Goal: Information Seeking & Learning: Learn about a topic

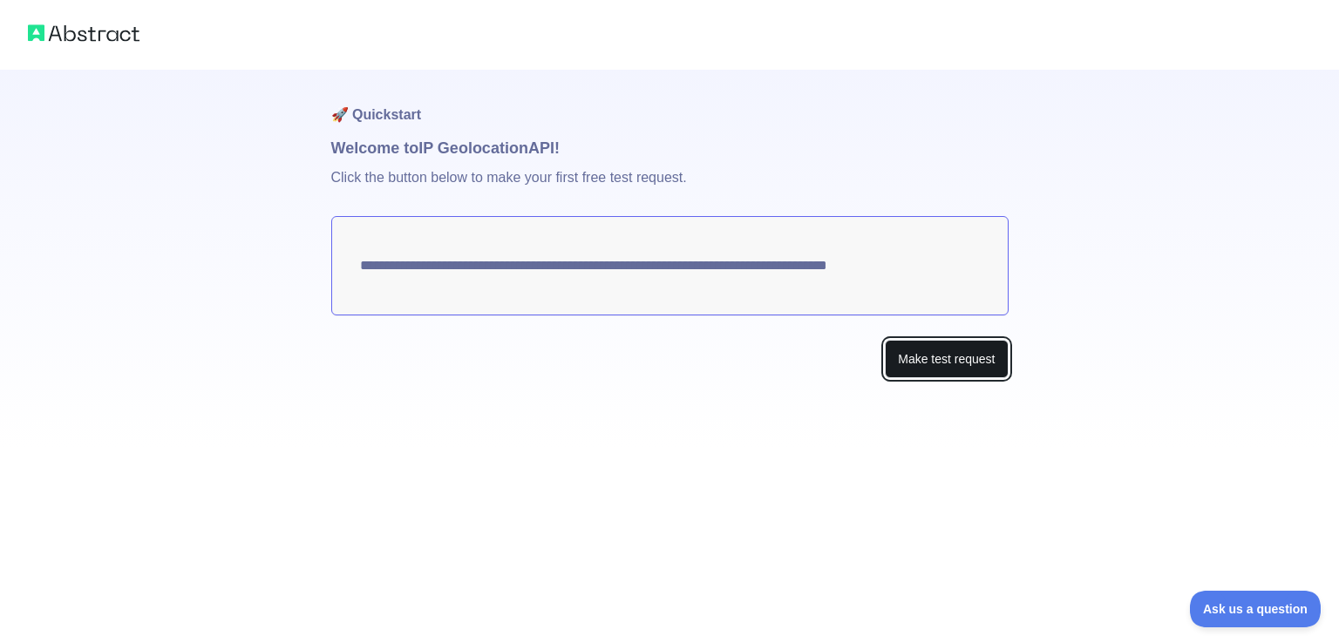
click at [969, 361] on button "Make test request" at bounding box center [946, 359] width 123 height 39
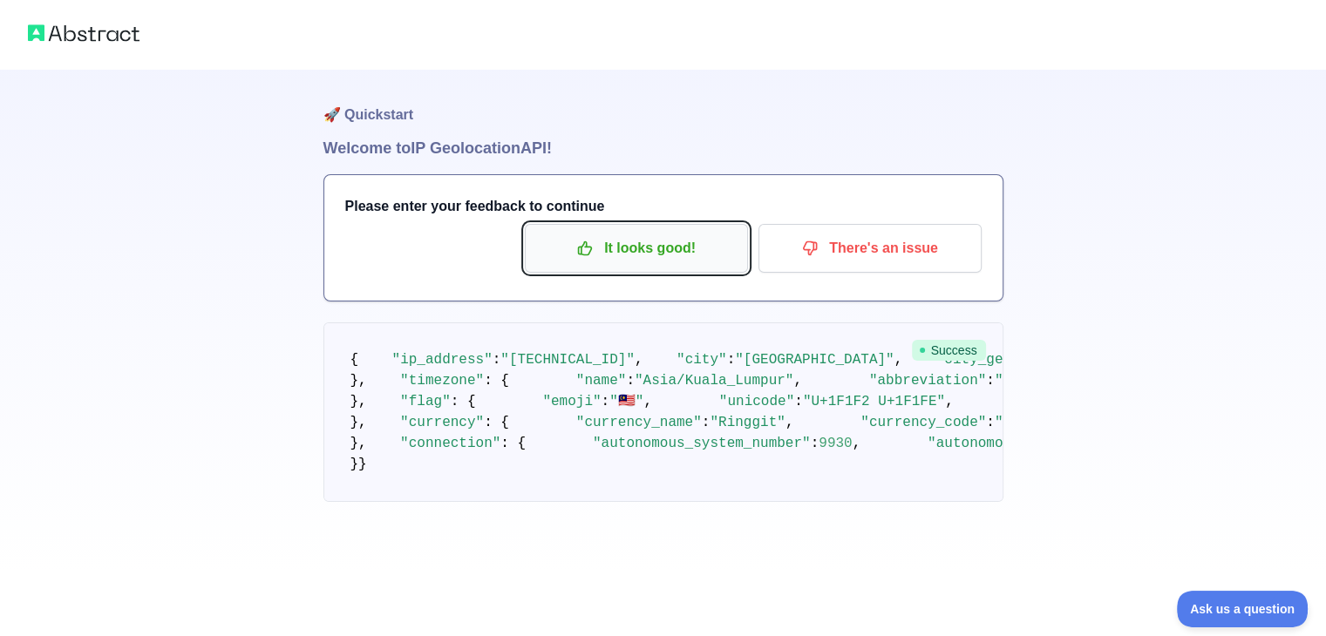
click at [624, 237] on p "It looks good!" at bounding box center [636, 249] width 197 height 30
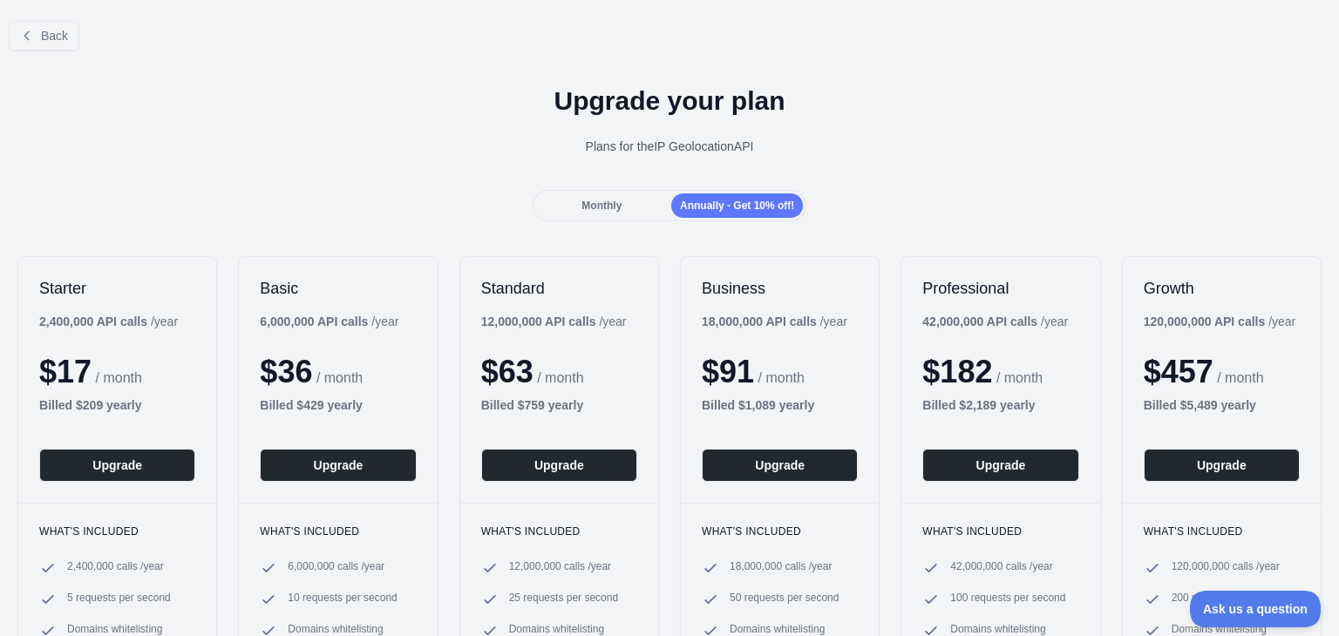
click at [575, 207] on div "Monthly" at bounding box center [602, 206] width 132 height 24
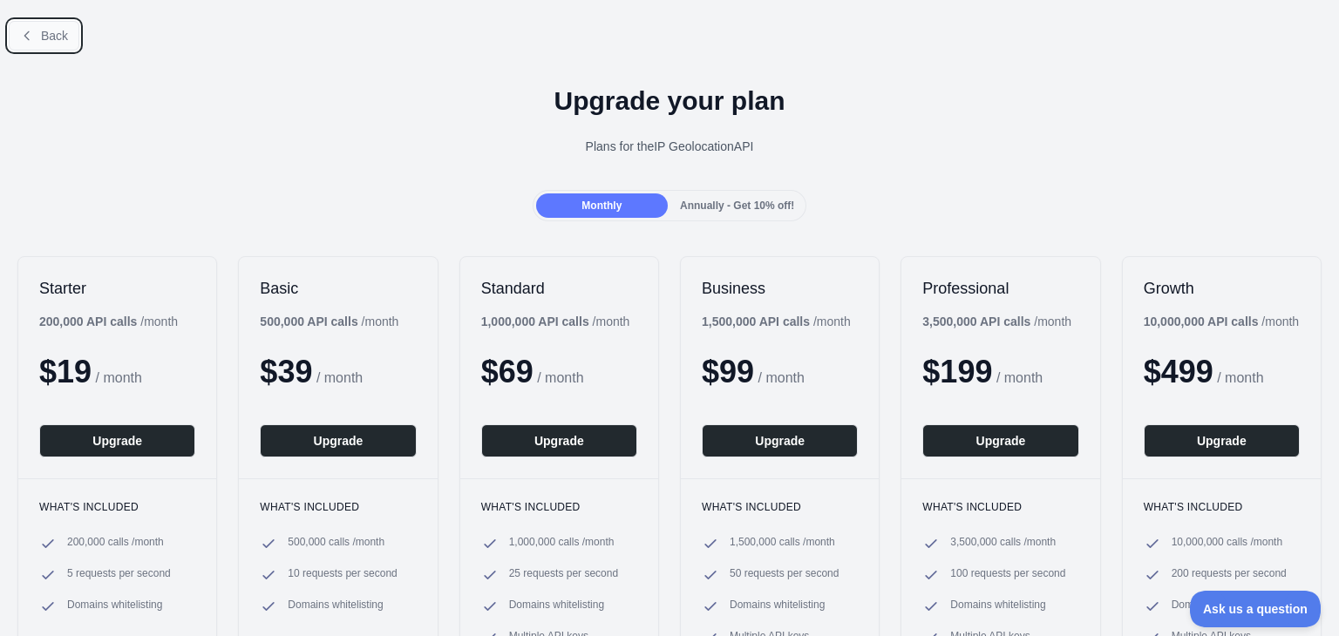
click at [71, 40] on button "Back" at bounding box center [44, 36] width 71 height 30
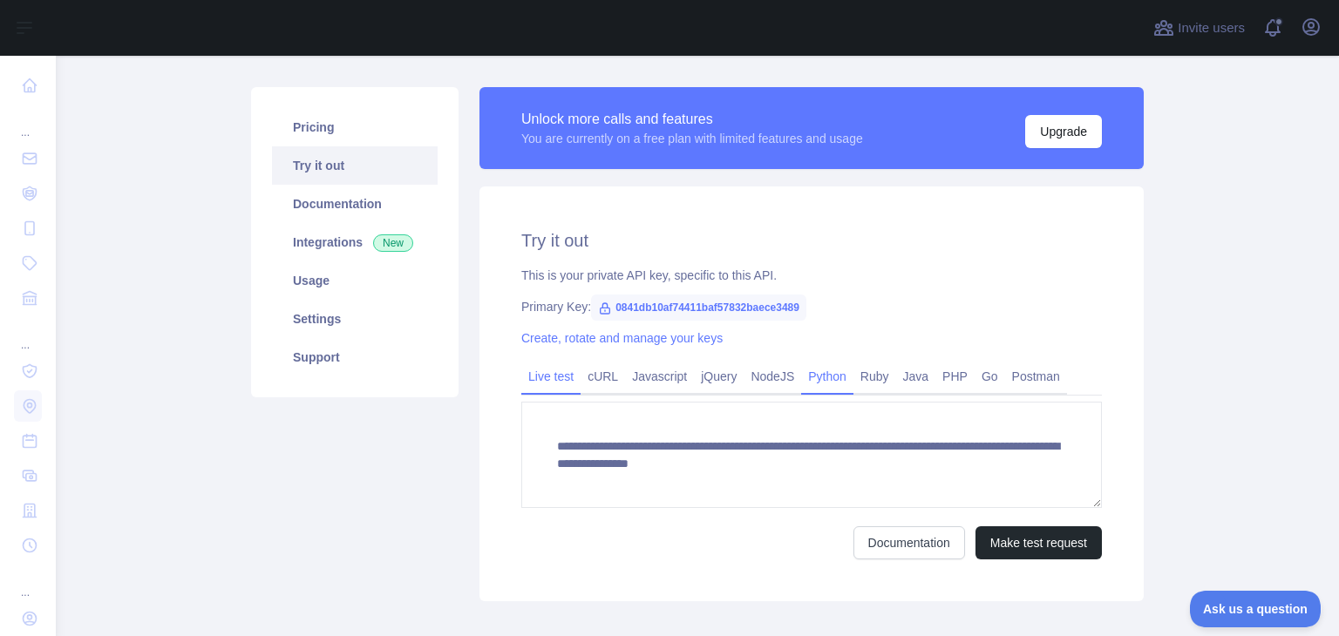
scroll to position [174, 0]
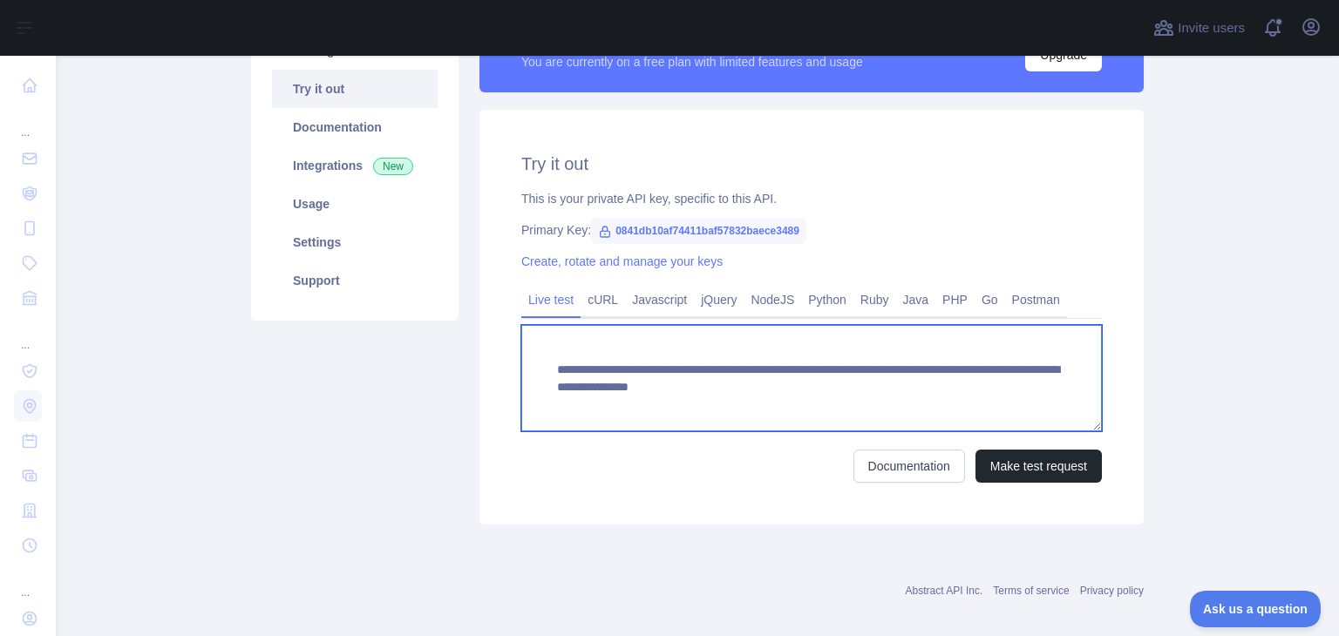
click at [622, 384] on textarea "**********" at bounding box center [811, 378] width 581 height 106
click at [622, 383] on textarea "**********" at bounding box center [811, 378] width 581 height 106
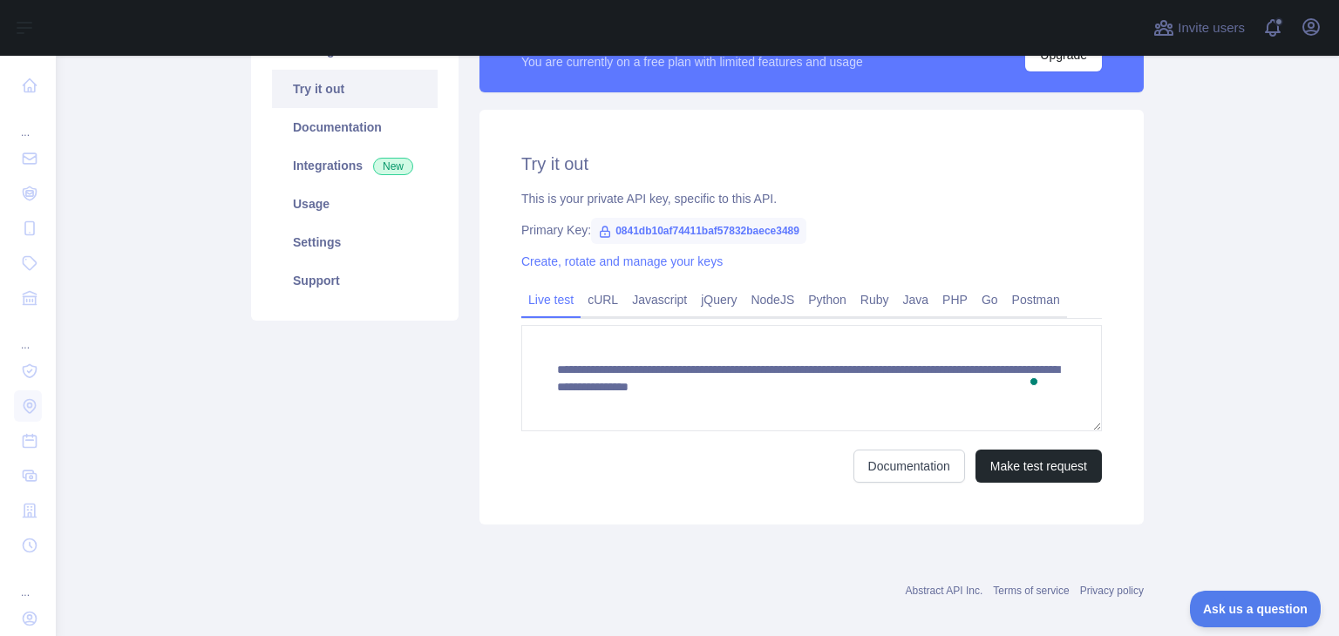
click at [717, 241] on span "0841db10af74411baf57832baece3489" at bounding box center [698, 231] width 215 height 26
click at [714, 231] on span "0841db10af74411baf57832baece3489" at bounding box center [698, 231] width 215 height 26
click at [713, 231] on span "0841db10af74411baf57832baece3489" at bounding box center [698, 231] width 215 height 26
copy span "0841db10af74411baf57832baece3489"
click at [344, 158] on link "Integrations New" at bounding box center [355, 165] width 166 height 38
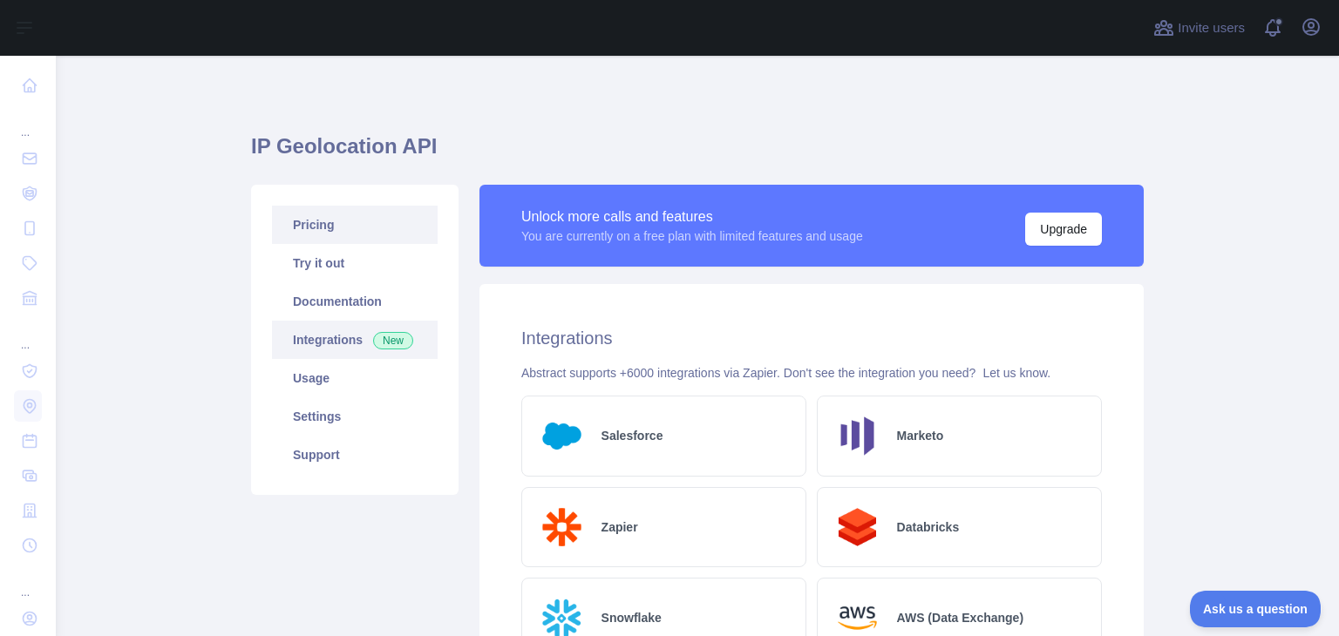
click at [340, 229] on link "Pricing" at bounding box center [355, 225] width 166 height 38
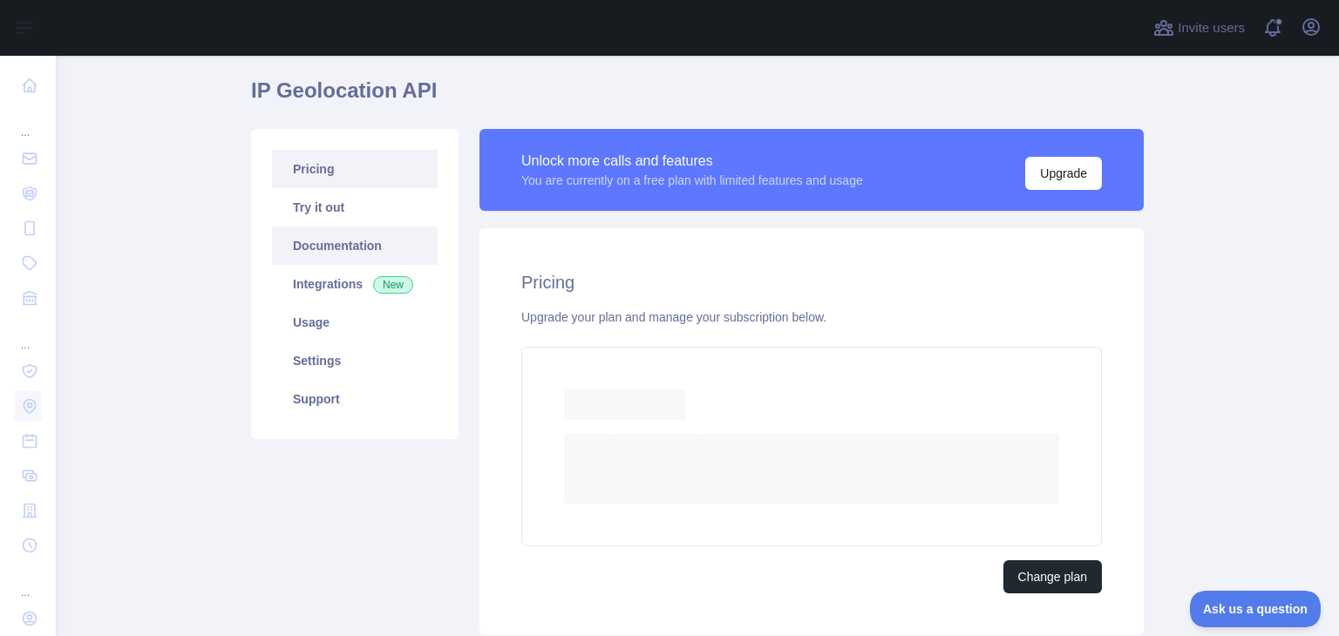
scroll to position [87, 0]
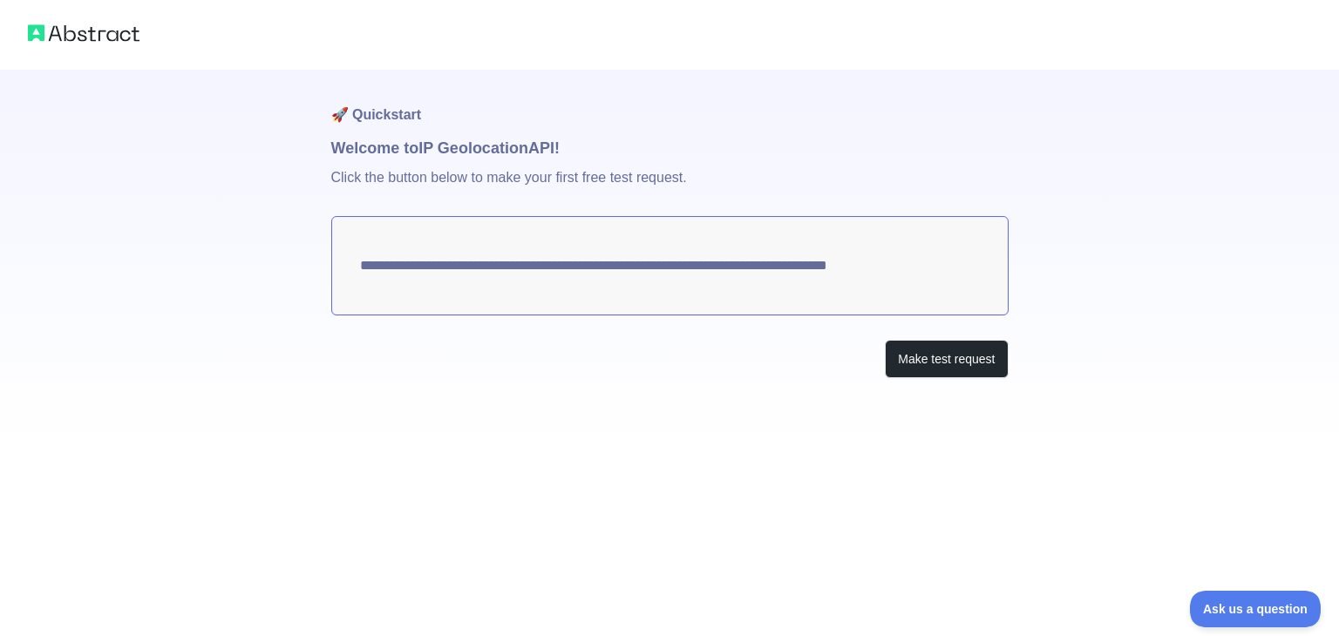
click at [104, 21] on img at bounding box center [84, 33] width 112 height 24
click at [115, 35] on img at bounding box center [84, 33] width 112 height 24
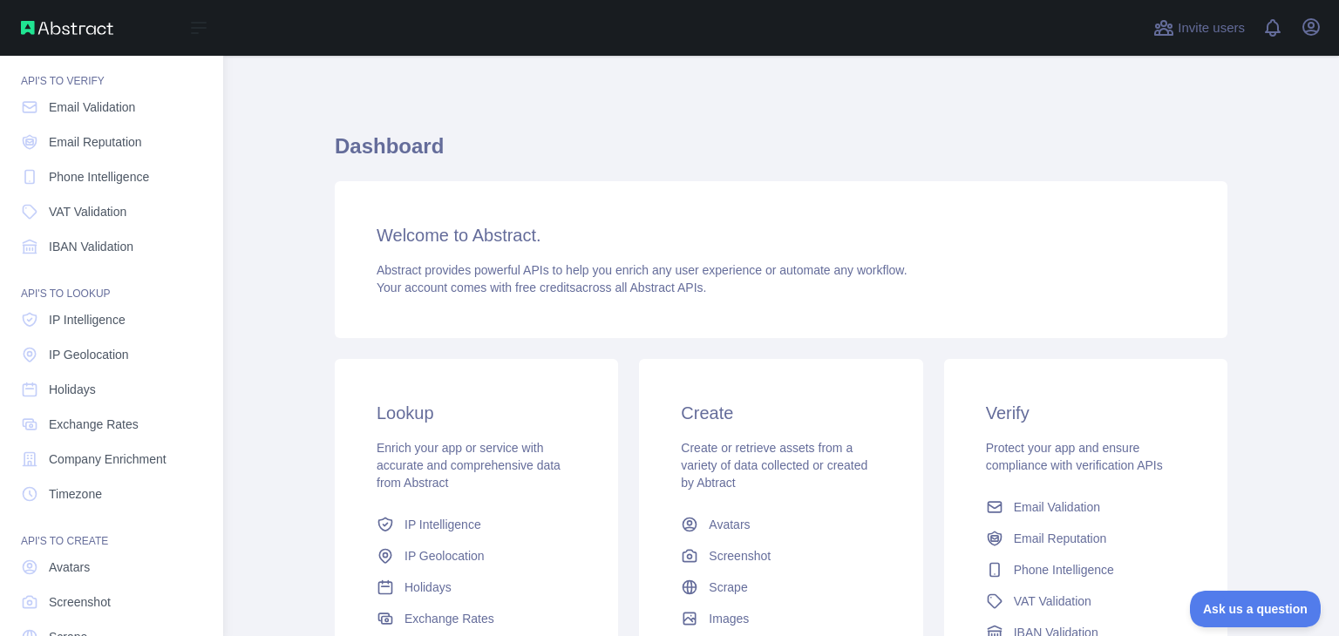
scroll to position [131, 0]
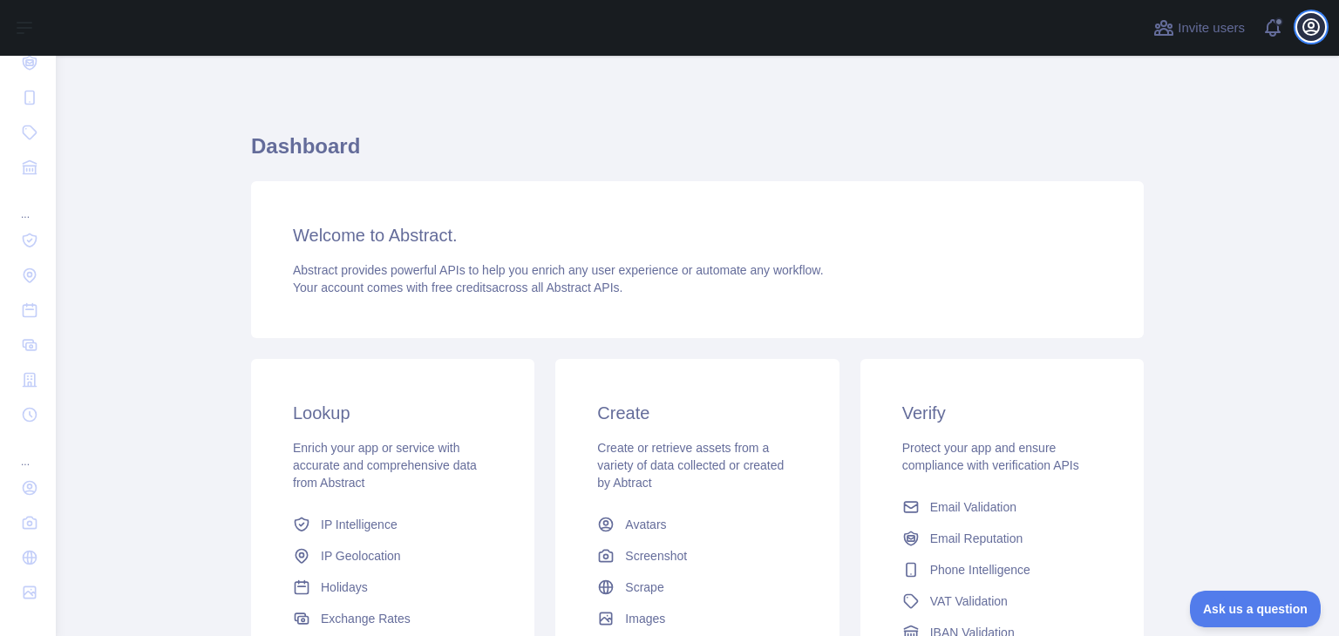
click at [1308, 31] on icon "button" at bounding box center [1311, 27] width 16 height 16
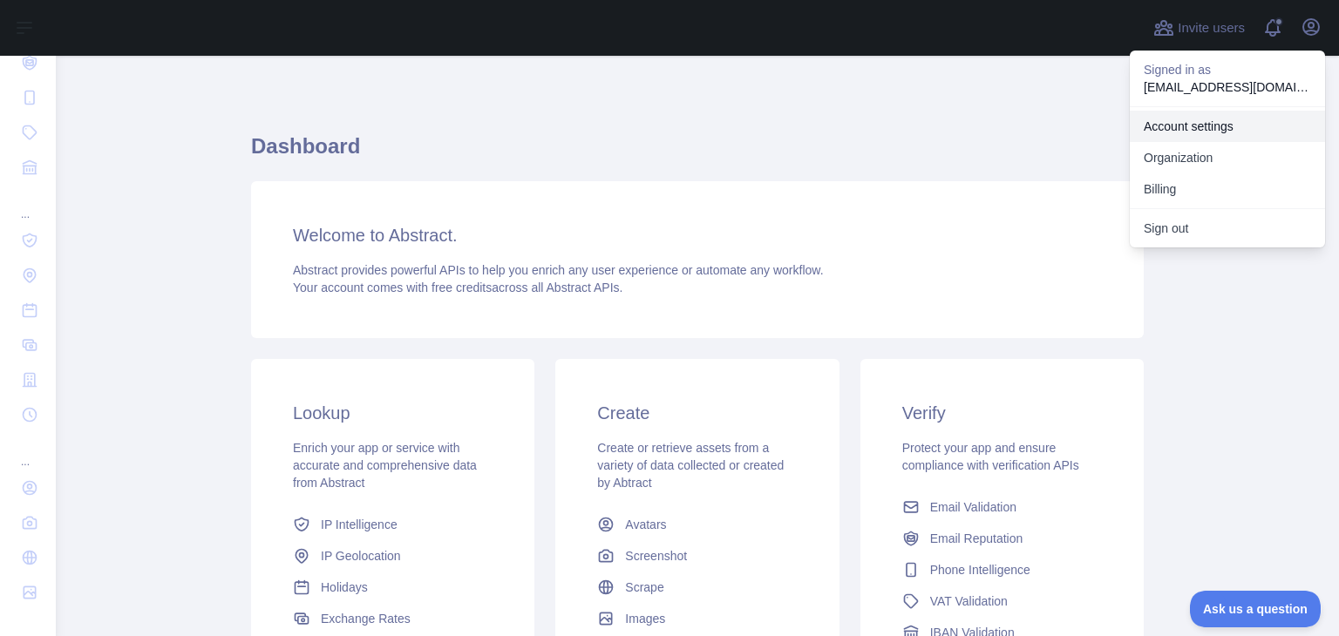
click at [1146, 133] on link "Account settings" at bounding box center [1227, 126] width 195 height 31
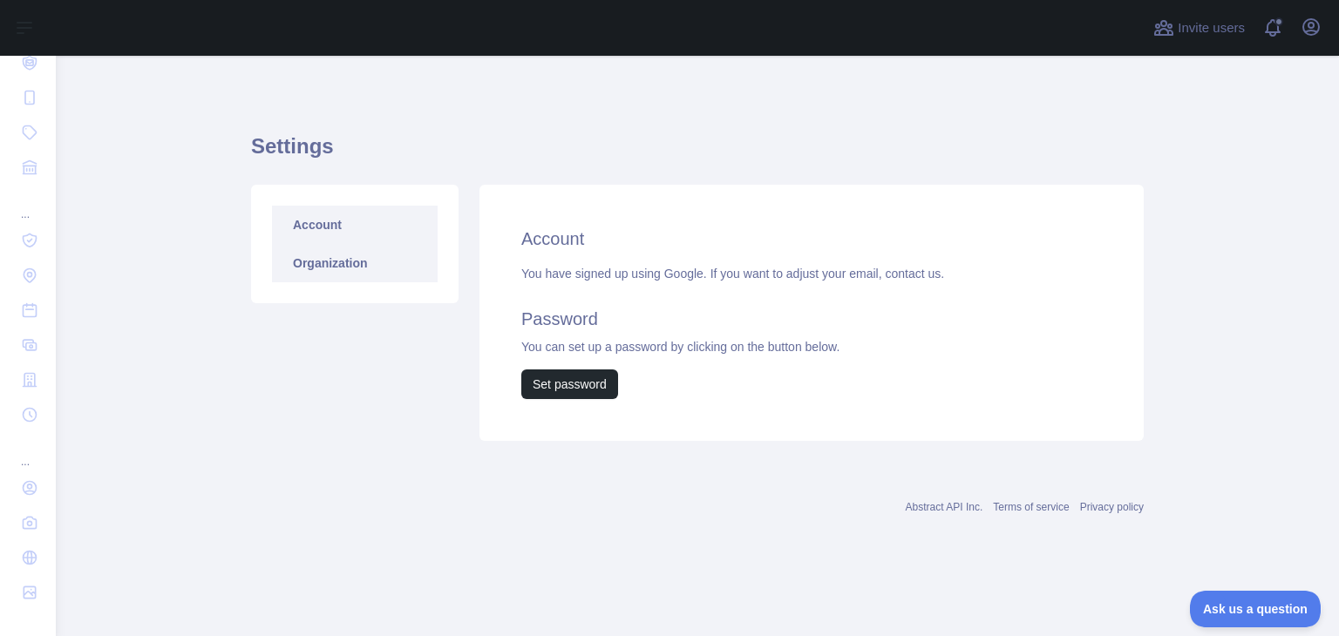
click at [283, 269] on link "Organization" at bounding box center [355, 263] width 166 height 38
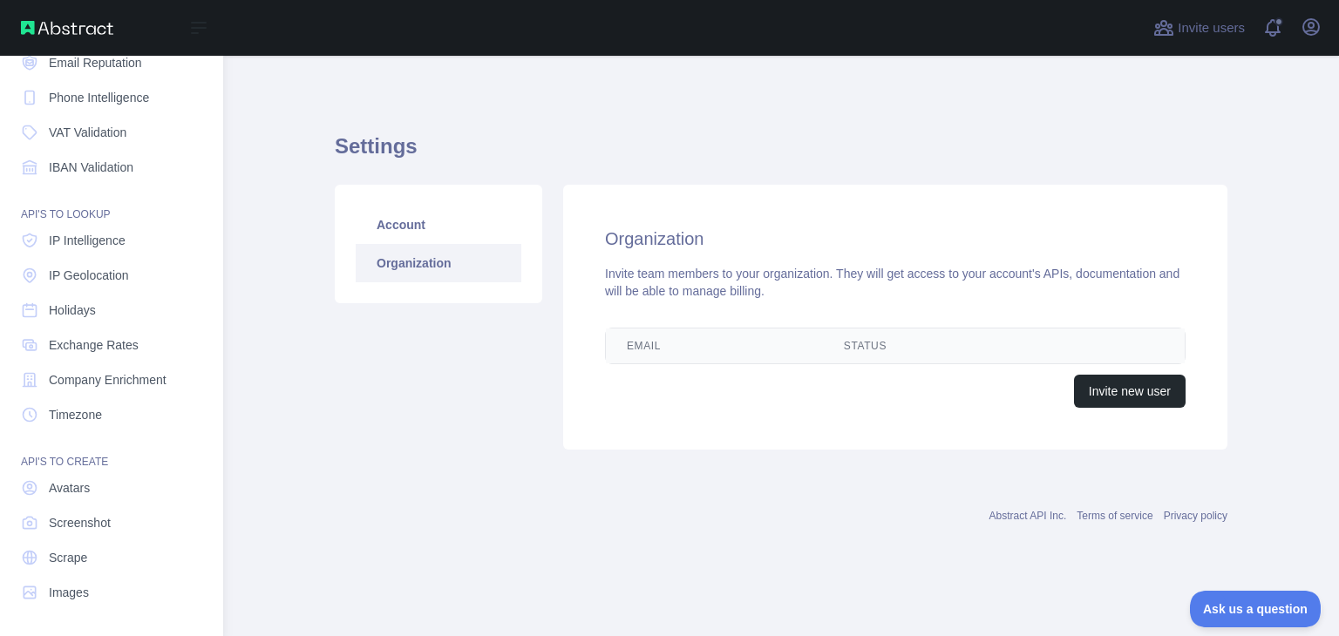
click at [0, 262] on div "Dashboard API'S TO VERIFY Email Validation Email Reputation Phone Intelligence …" at bounding box center [111, 245] width 223 height 753
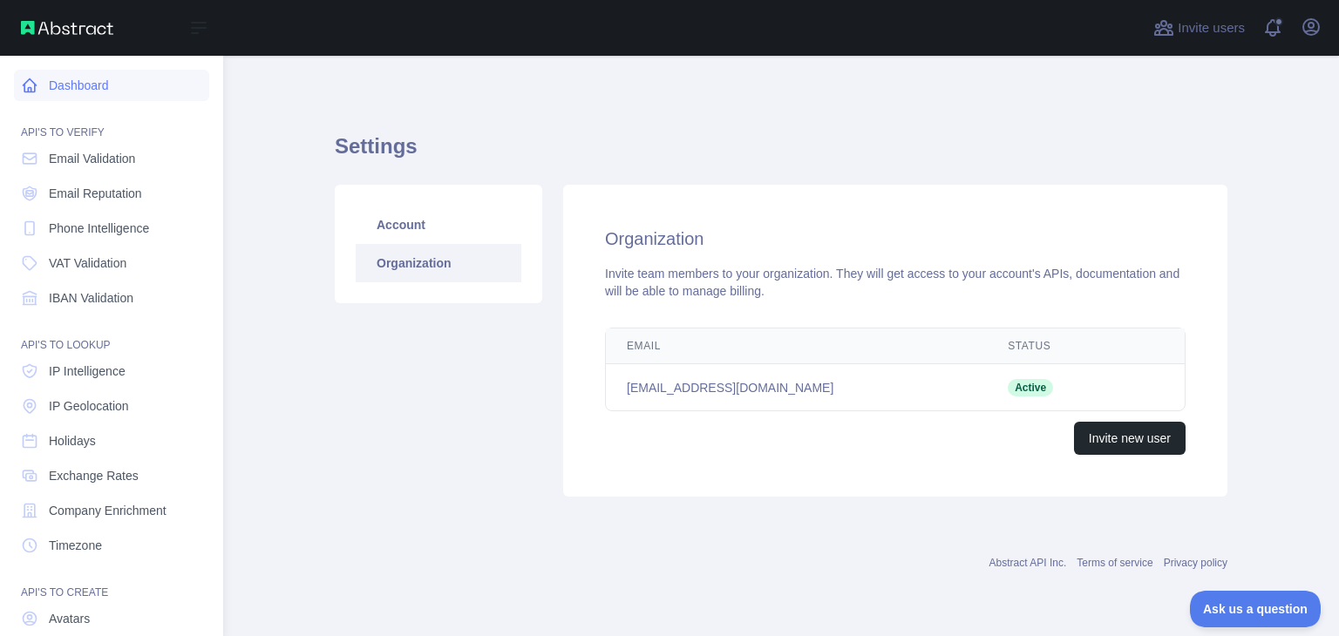
click at [70, 86] on link "Dashboard" at bounding box center [111, 85] width 195 height 31
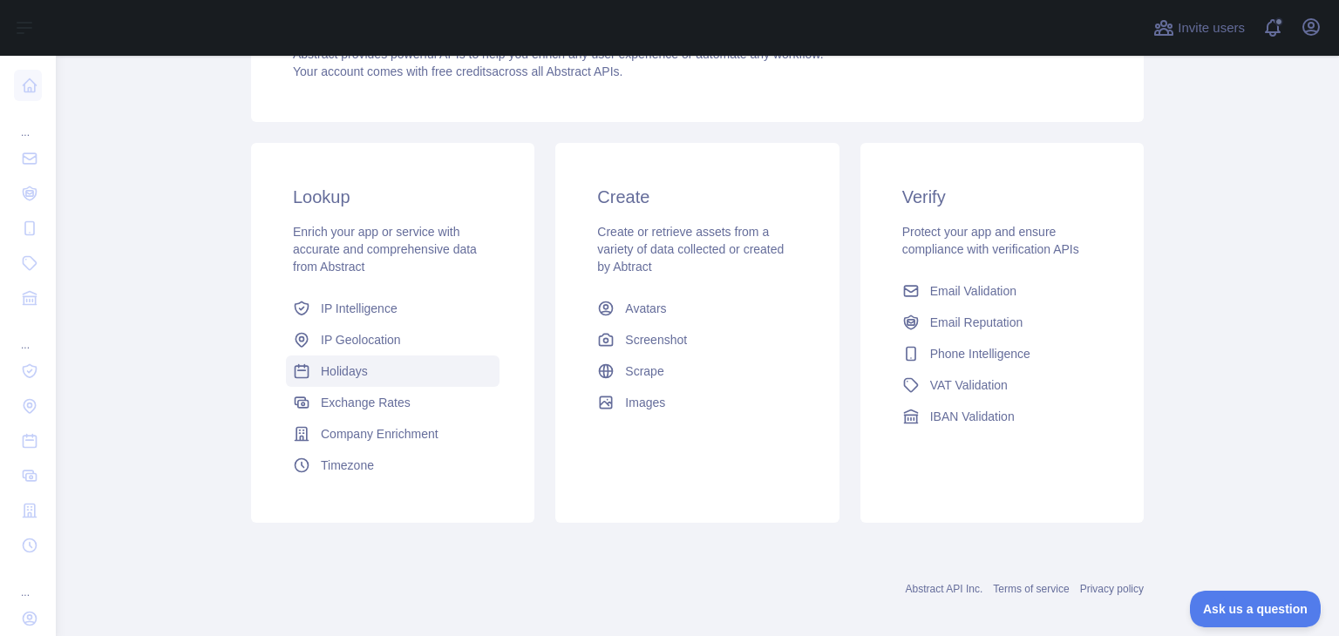
scroll to position [232, 0]
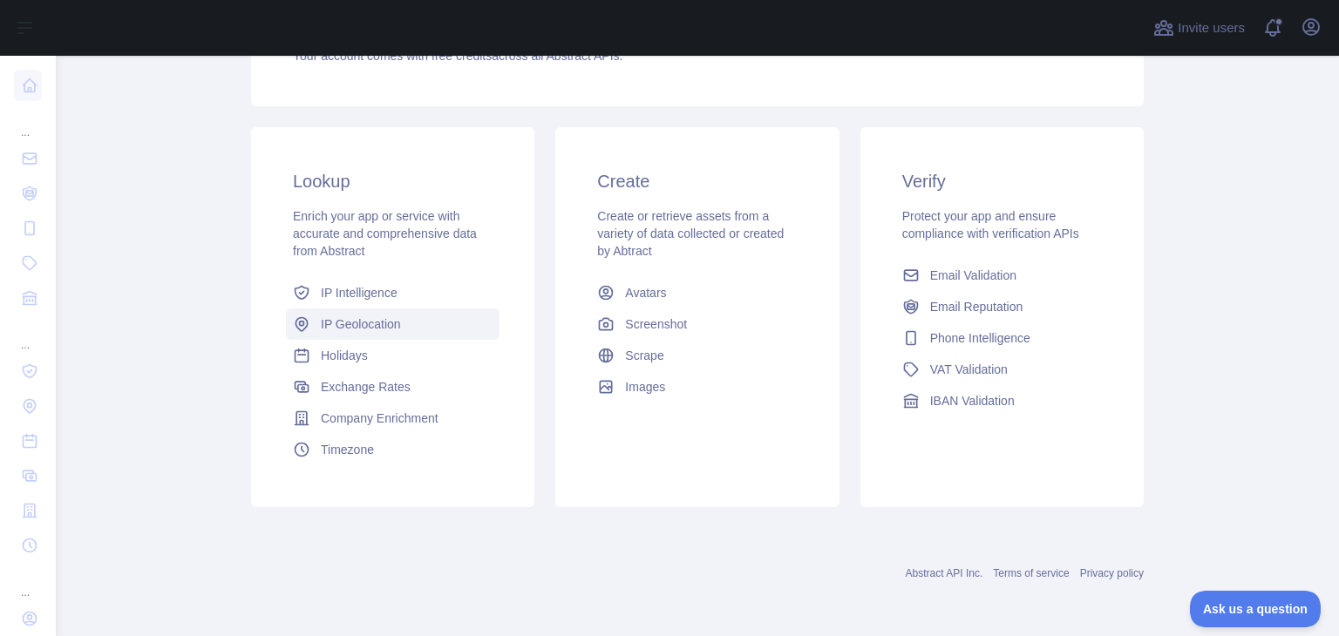
click at [342, 325] on span "IP Geolocation" at bounding box center [361, 324] width 80 height 17
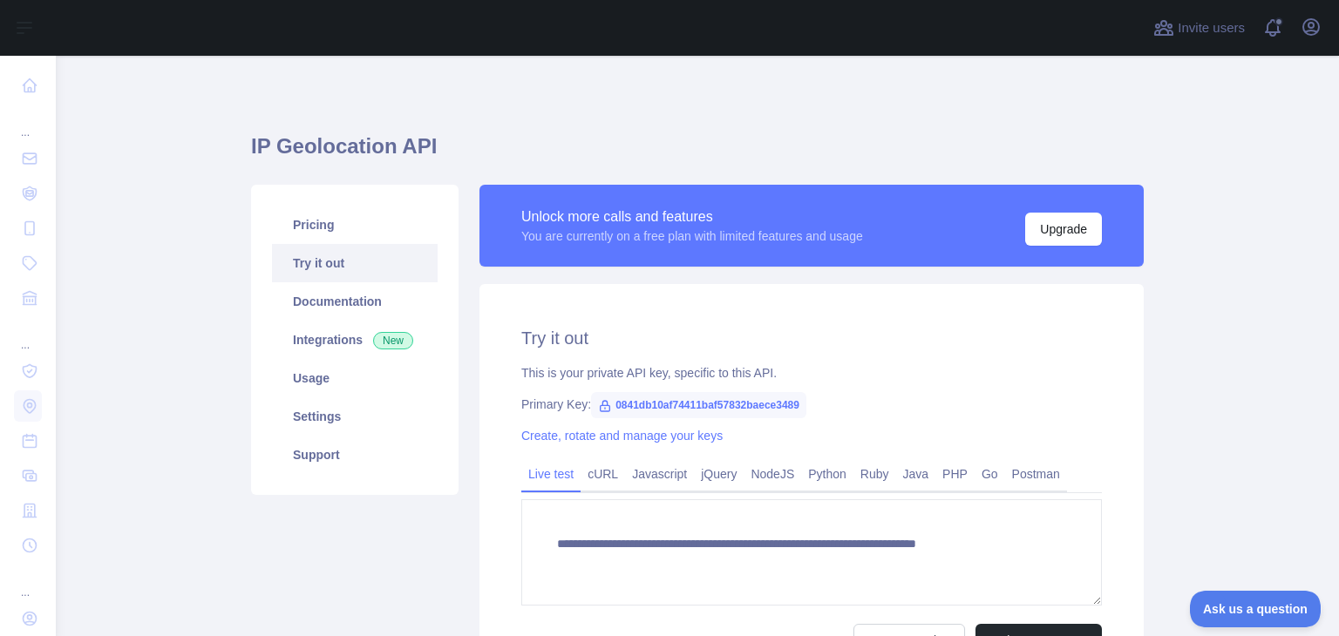
type textarea "**********"
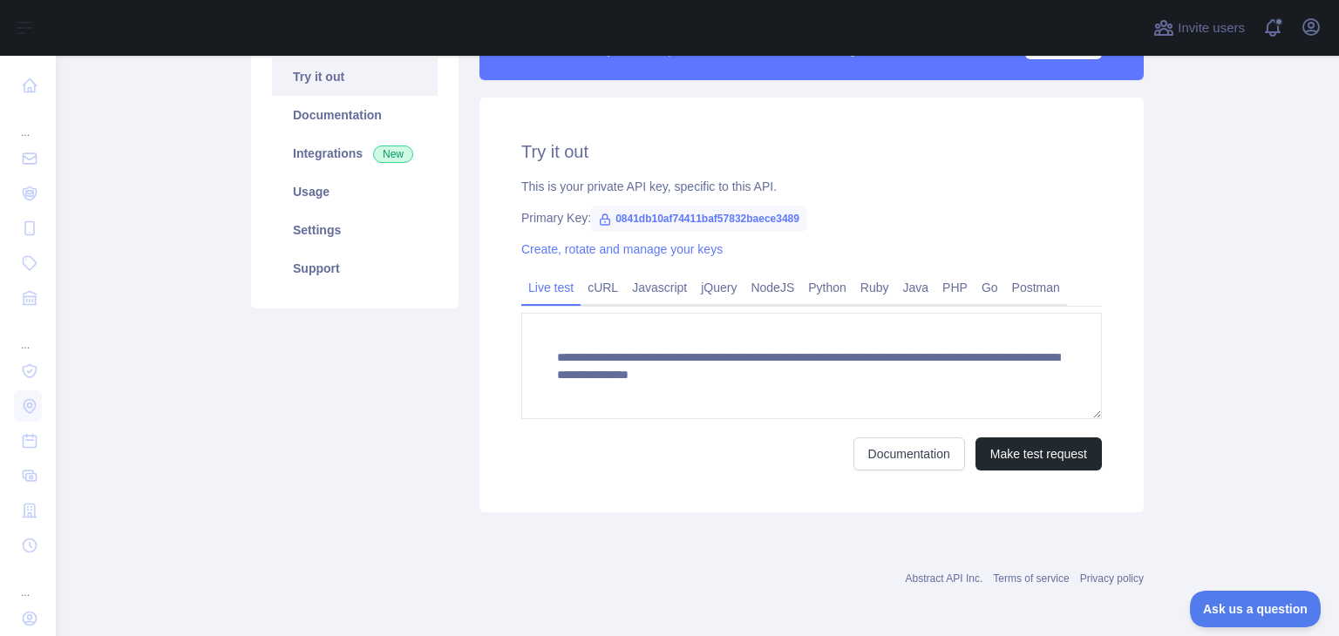
scroll to position [191, 0]
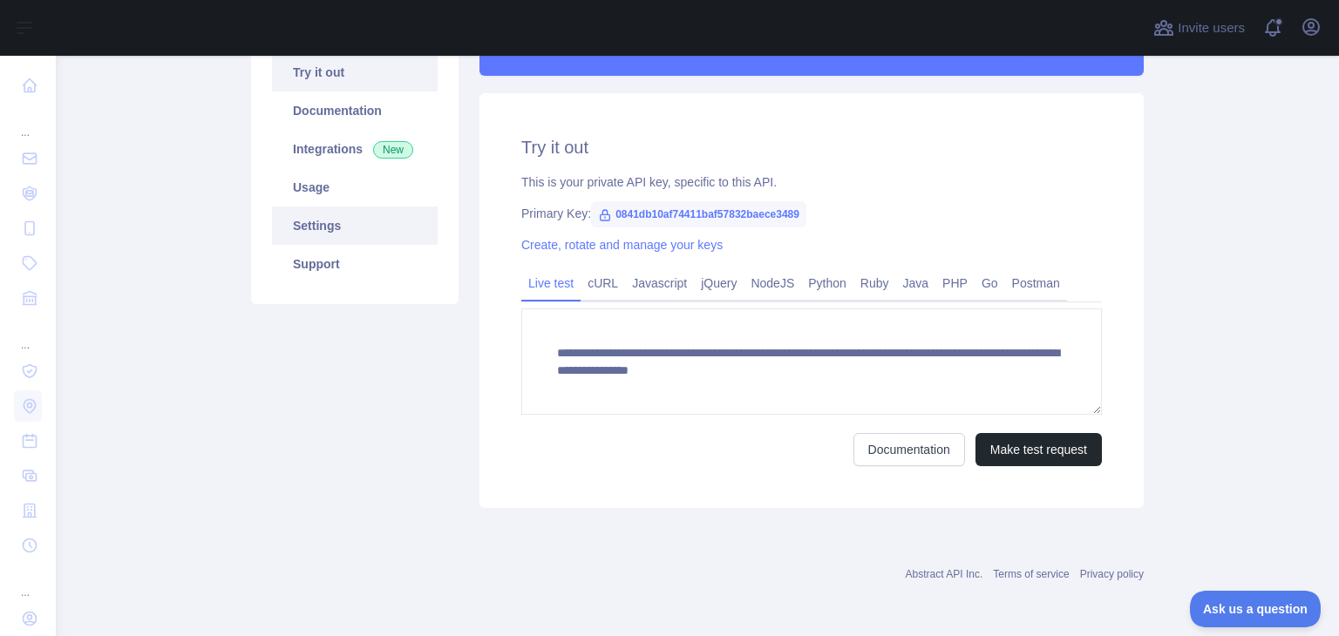
drag, startPoint x: 338, startPoint y: 198, endPoint x: 343, endPoint y: 206, distance: 9.0
click at [338, 199] on link "Usage" at bounding box center [355, 187] width 166 height 38
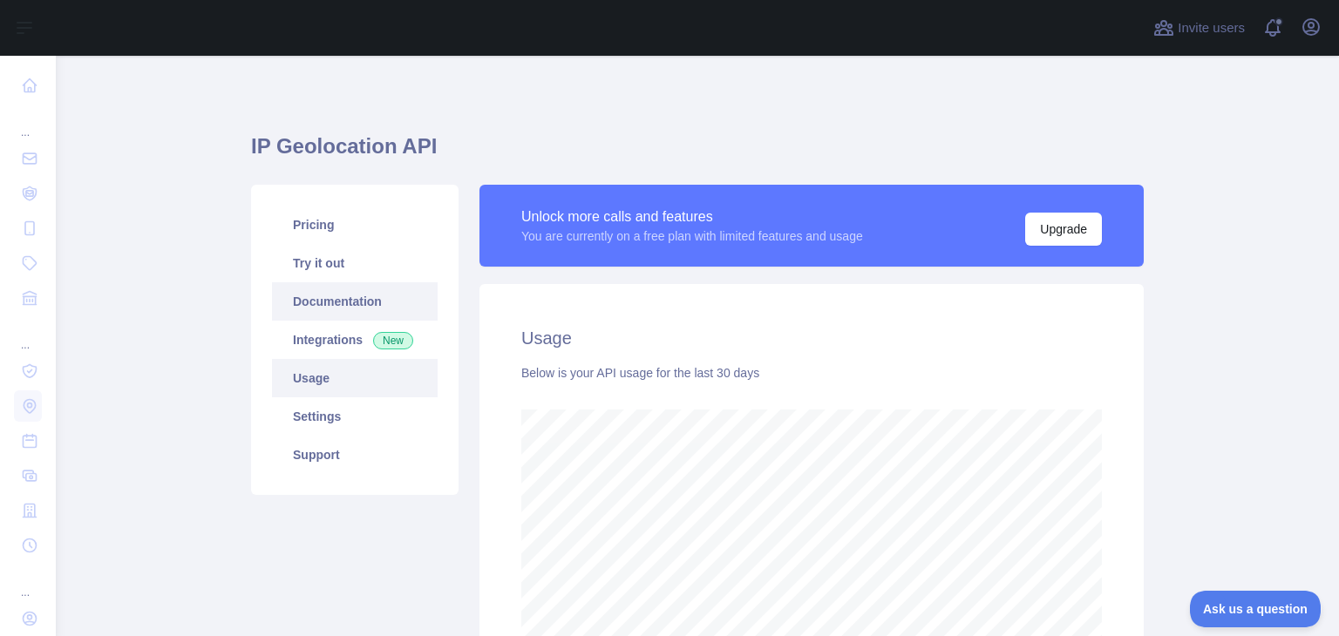
click at [326, 306] on link "Documentation" at bounding box center [355, 301] width 166 height 38
